Goal: Information Seeking & Learning: Learn about a topic

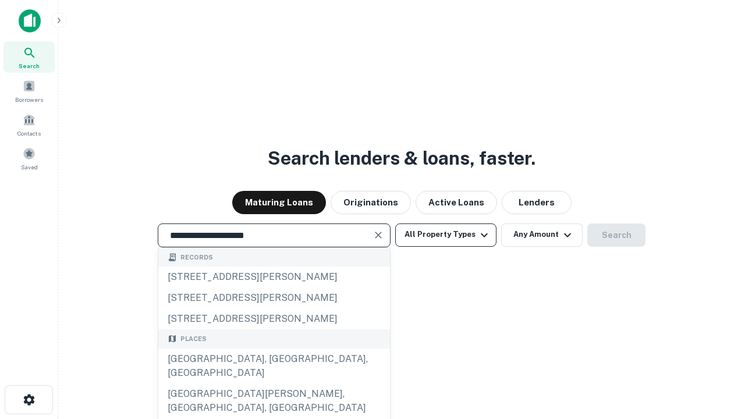
click at [274, 384] on div "[GEOGRAPHIC_DATA], [GEOGRAPHIC_DATA], [GEOGRAPHIC_DATA]" at bounding box center [274, 366] width 232 height 35
click at [446, 235] on button "All Property Types" at bounding box center [445, 235] width 101 height 23
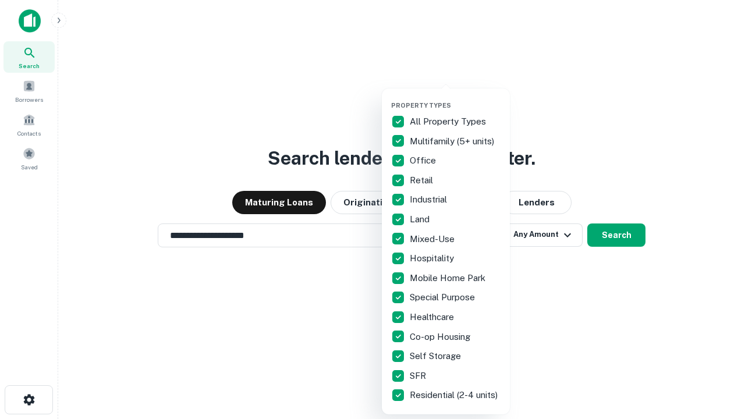
type input "**********"
click at [455, 98] on button "button" at bounding box center [455, 98] width 128 height 1
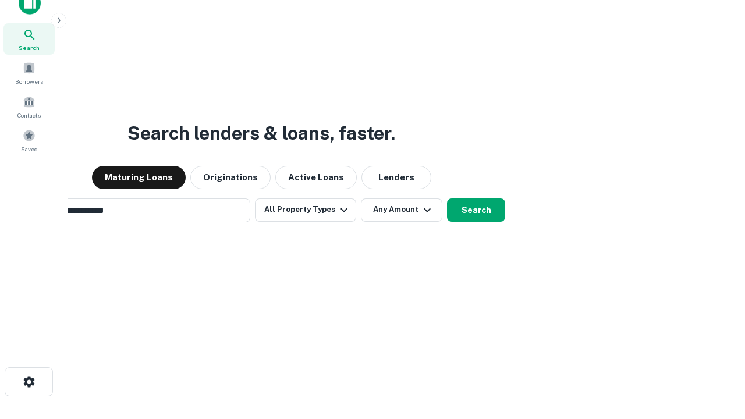
scroll to position [19, 0]
click at [361, 198] on button "Any Amount" at bounding box center [402, 209] width 82 height 23
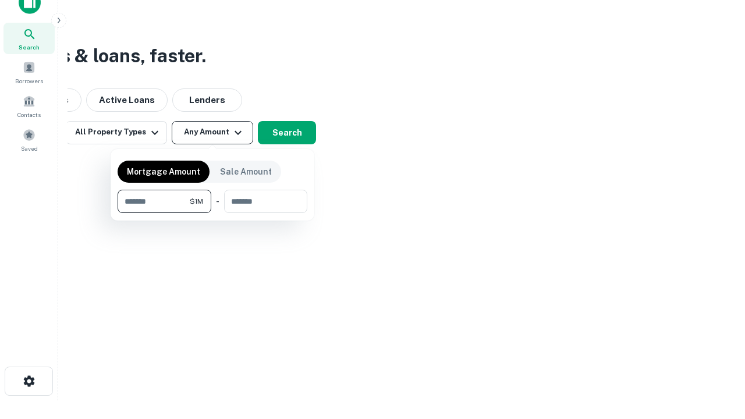
type input "*******"
click at [213, 213] on button "button" at bounding box center [213, 213] width 190 height 1
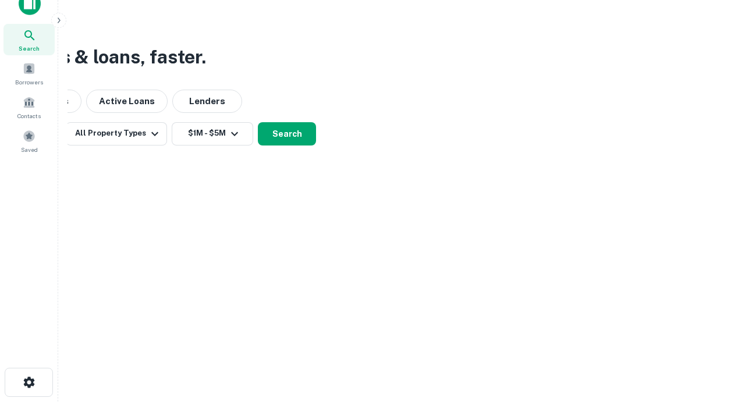
scroll to position [7, 215]
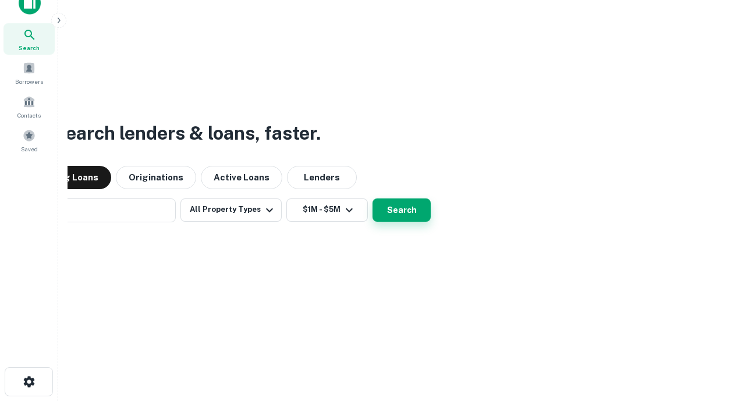
click at [373, 199] on button "Search" at bounding box center [402, 210] width 58 height 23
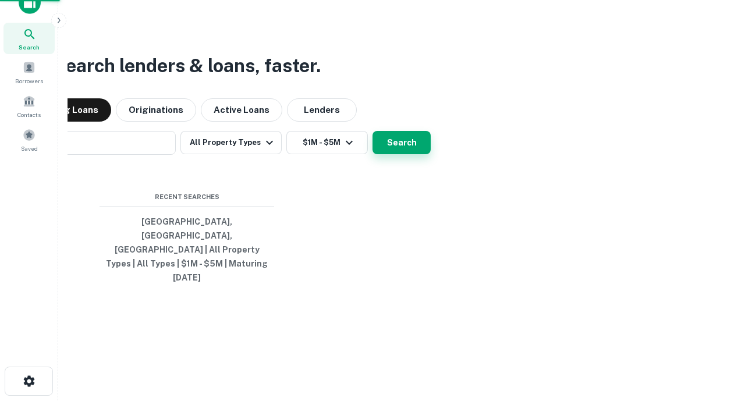
scroll to position [31, 330]
